Goal: Task Accomplishment & Management: Manage account settings

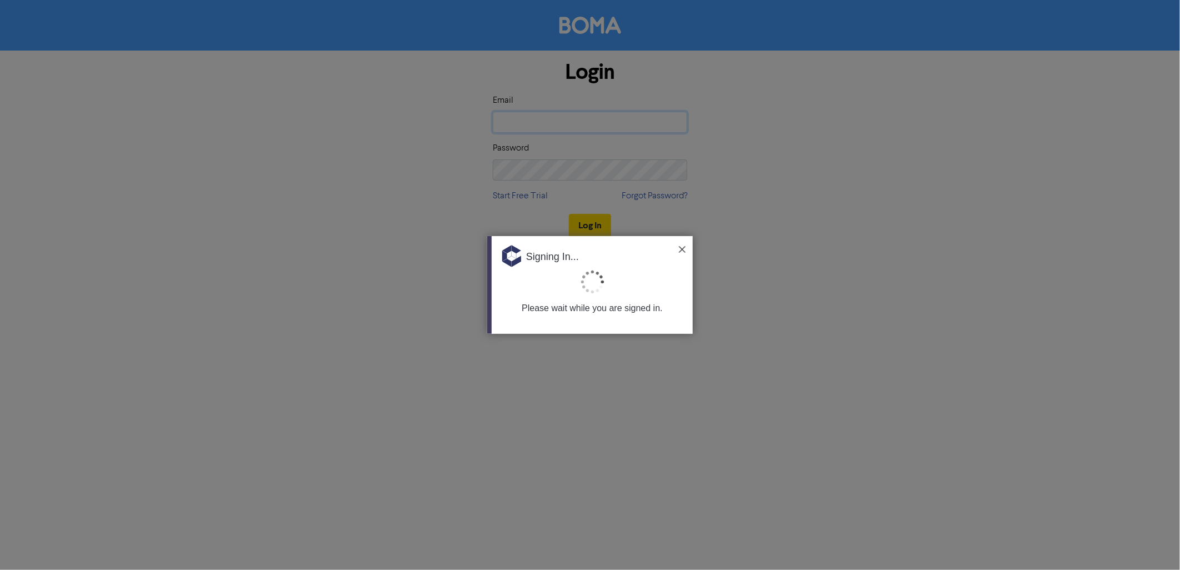
type input "[EMAIL_ADDRESS][DOMAIN_NAME]"
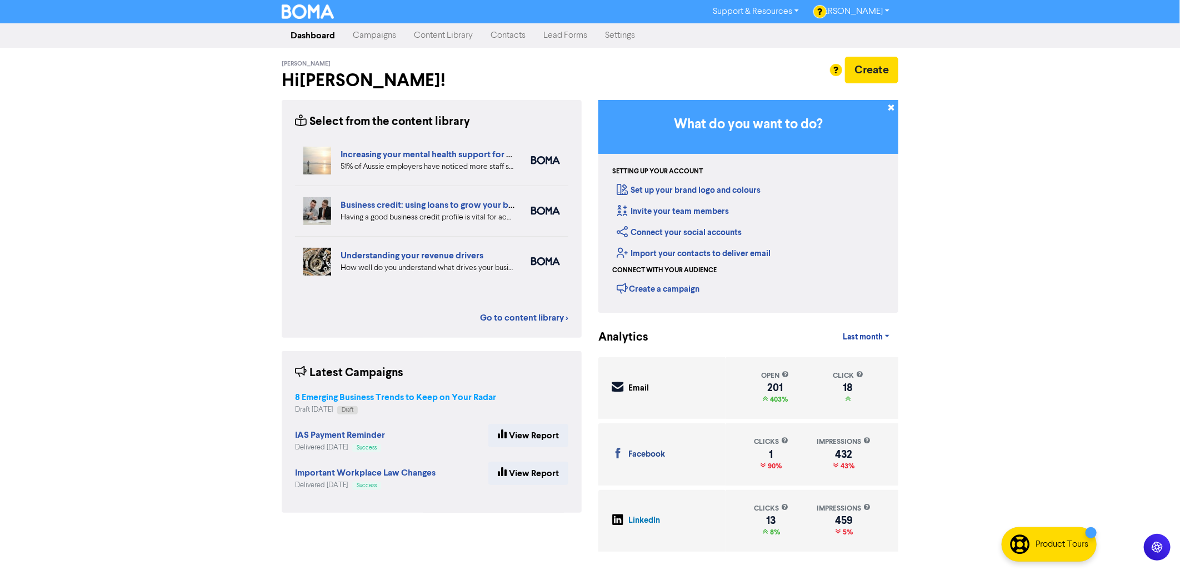
click at [409, 393] on strong "8 Emerging Business Trends to Keep on Your Radar" at bounding box center [395, 397] width 201 height 11
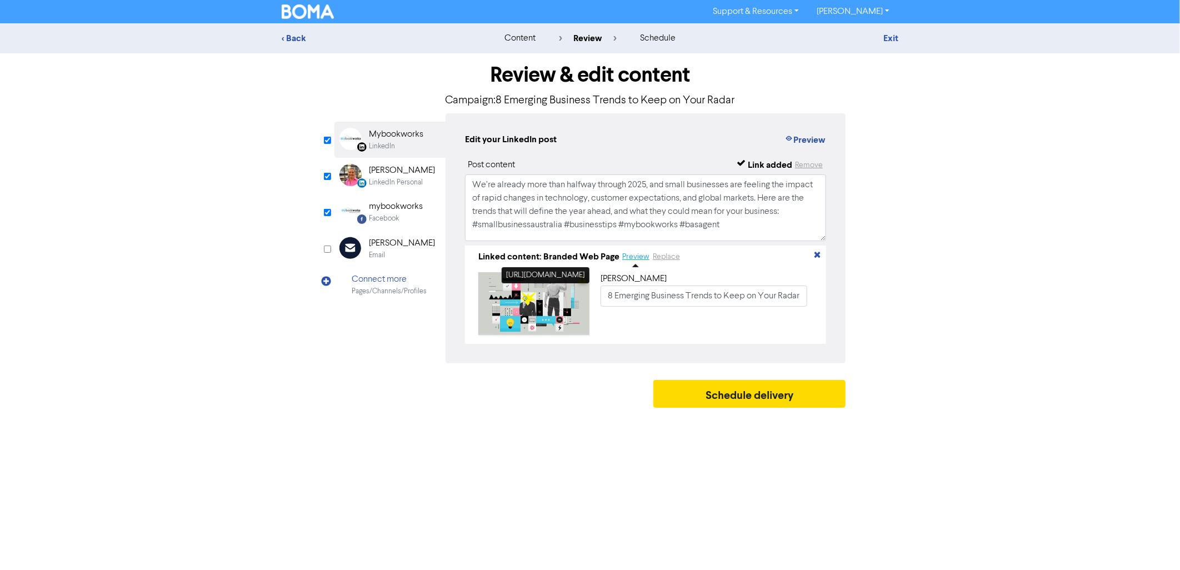
click at [628, 254] on button "Preview" at bounding box center [636, 257] width 28 height 13
click at [713, 404] on button "Schedule delivery" at bounding box center [749, 394] width 192 height 28
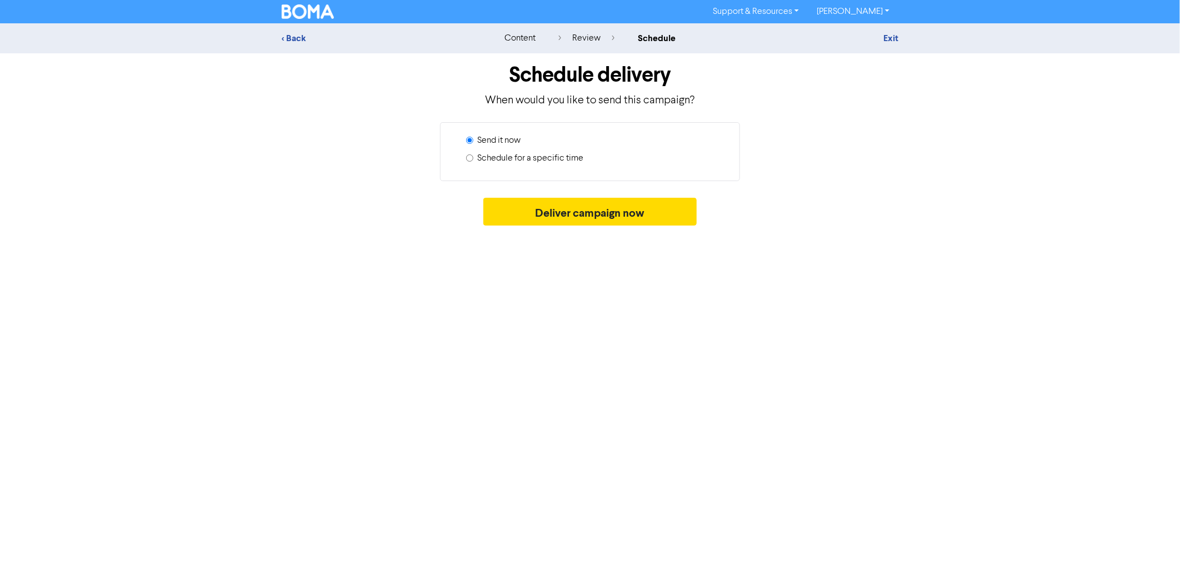
click at [499, 158] on label "Schedule for a specific time" at bounding box center [530, 158] width 106 height 13
click at [473, 158] on input "Schedule for a specific time" at bounding box center [469, 157] width 7 height 7
radio input "true"
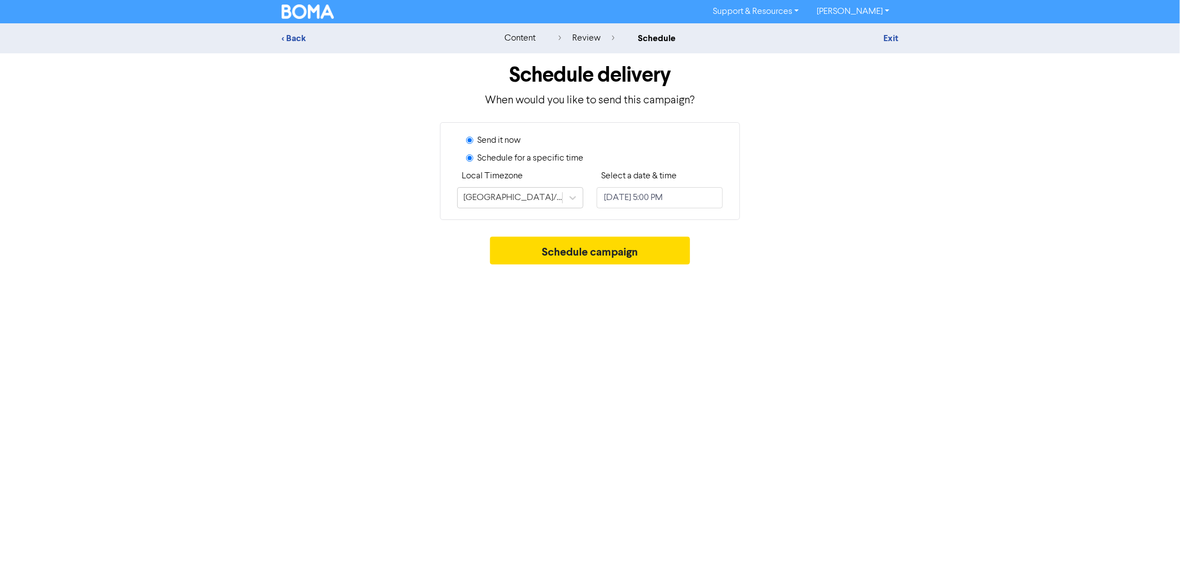
radio input "false"
select select "7"
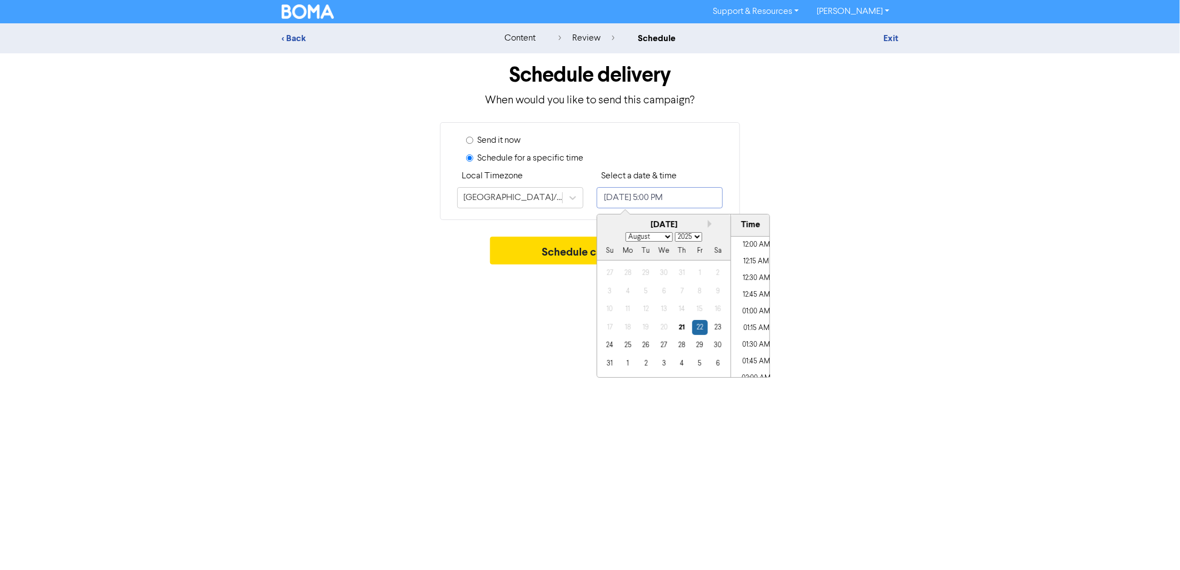
click at [656, 193] on input "[DATE] 5:00 PM" at bounding box center [660, 197] width 126 height 21
click at [684, 328] on div "21" at bounding box center [681, 327] width 15 height 15
click at [703, 326] on div "22" at bounding box center [699, 327] width 15 height 15
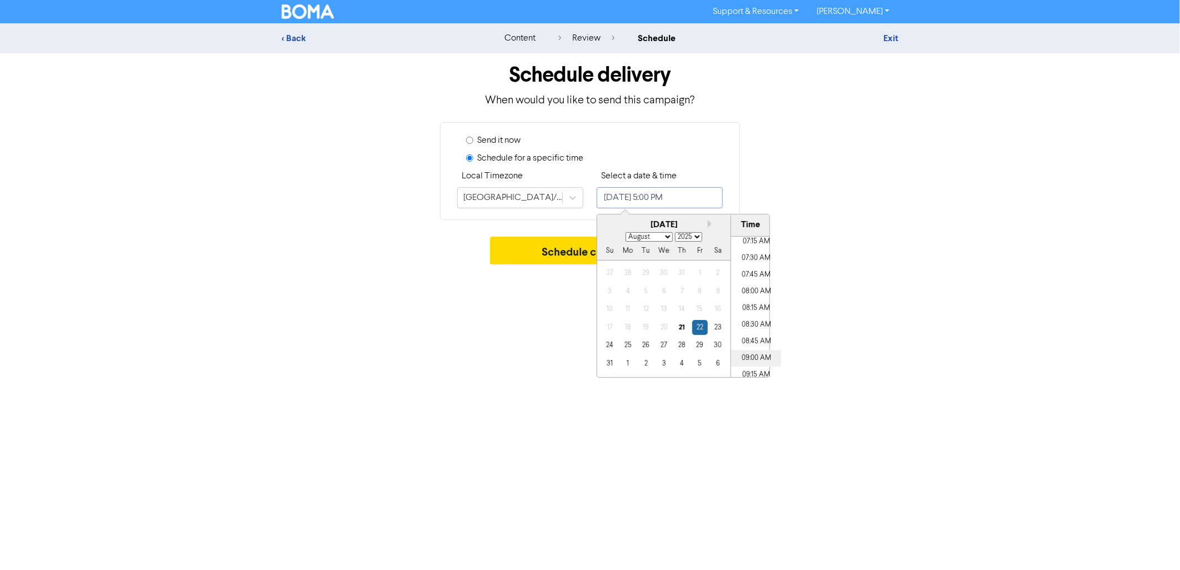
click at [748, 359] on li "09:00 AM" at bounding box center [756, 358] width 50 height 17
type input "[DATE] 9:00 AM"
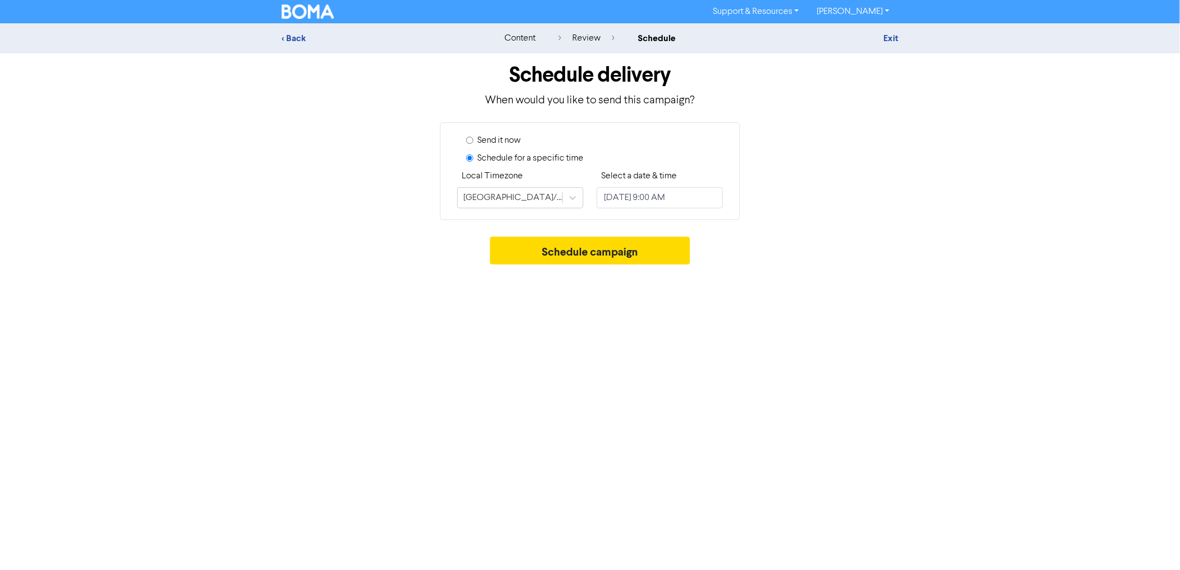
click at [480, 351] on div "Support & Resources Video Tutorials FAQ & Guides Marketing Education [PERSON_NA…" at bounding box center [590, 285] width 1180 height 570
click at [569, 242] on button "Schedule campaign" at bounding box center [590, 251] width 201 height 28
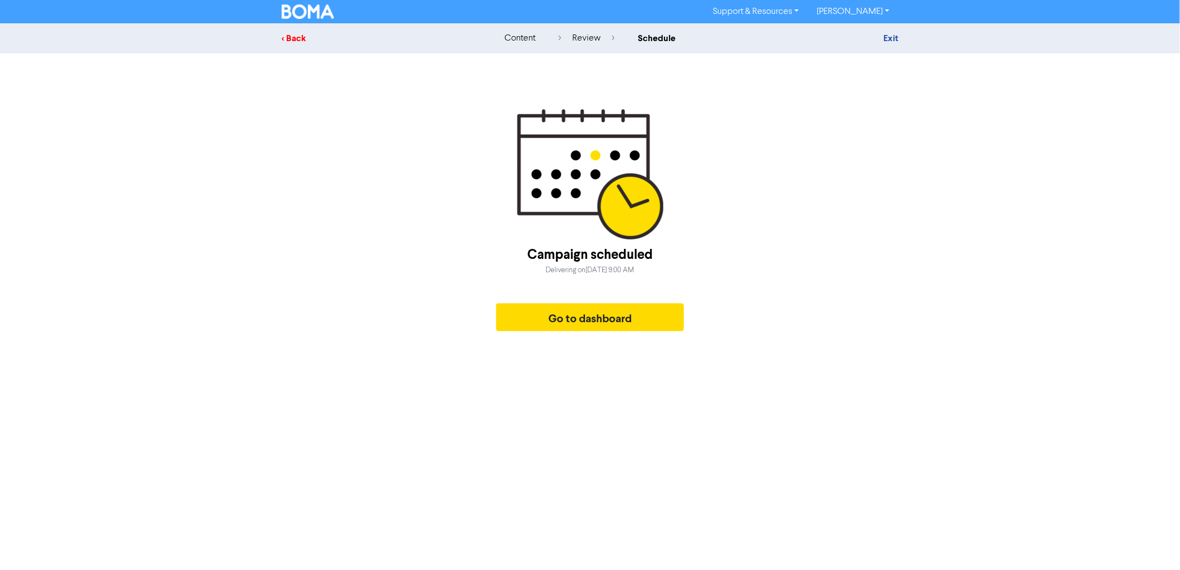
click at [291, 34] on div "< Back" at bounding box center [379, 38] width 194 height 13
